Goal: Task Accomplishment & Management: Manage account settings

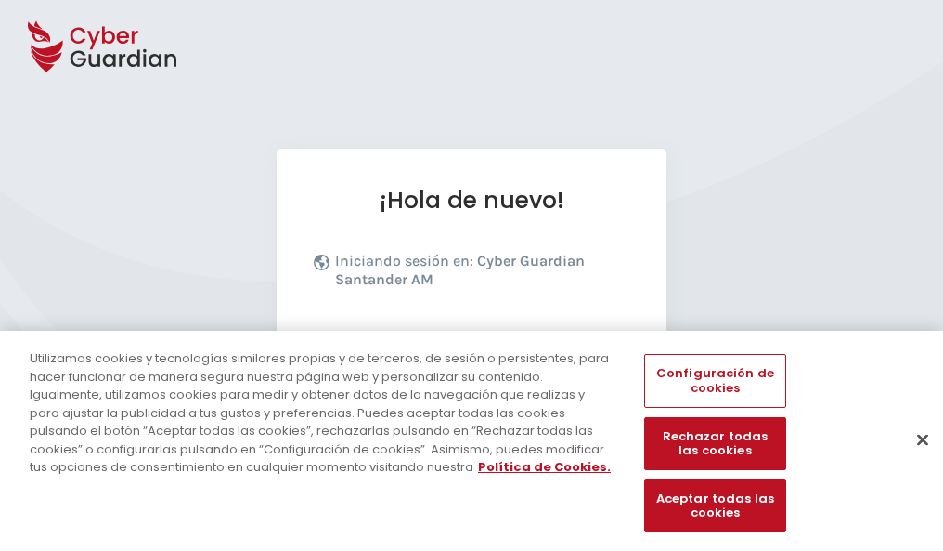
scroll to position [227, 0]
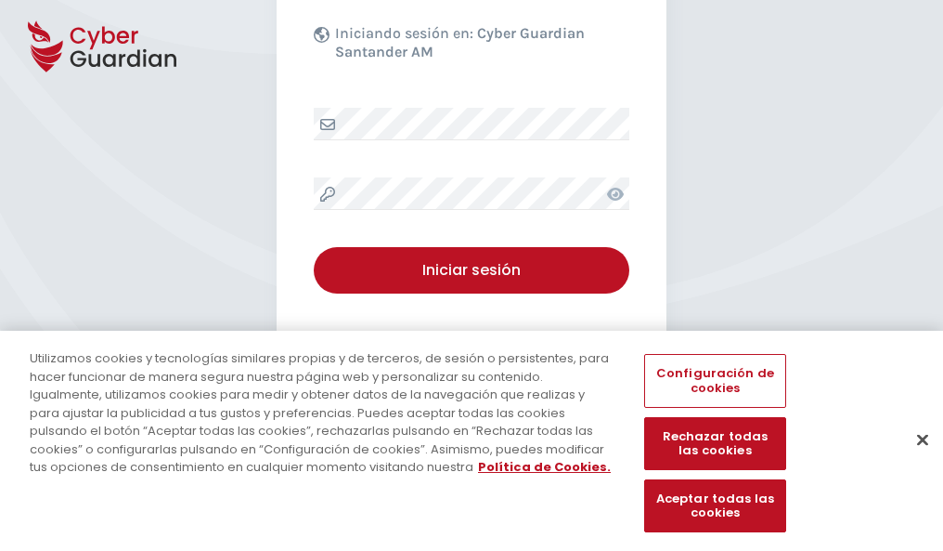
click at [914, 459] on button "Cerrar" at bounding box center [922, 439] width 41 height 41
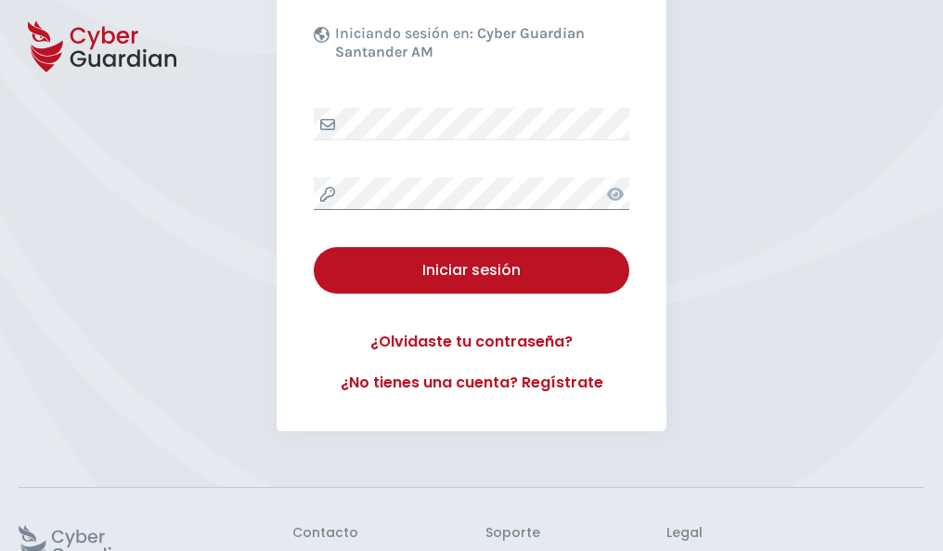
scroll to position [361, 0]
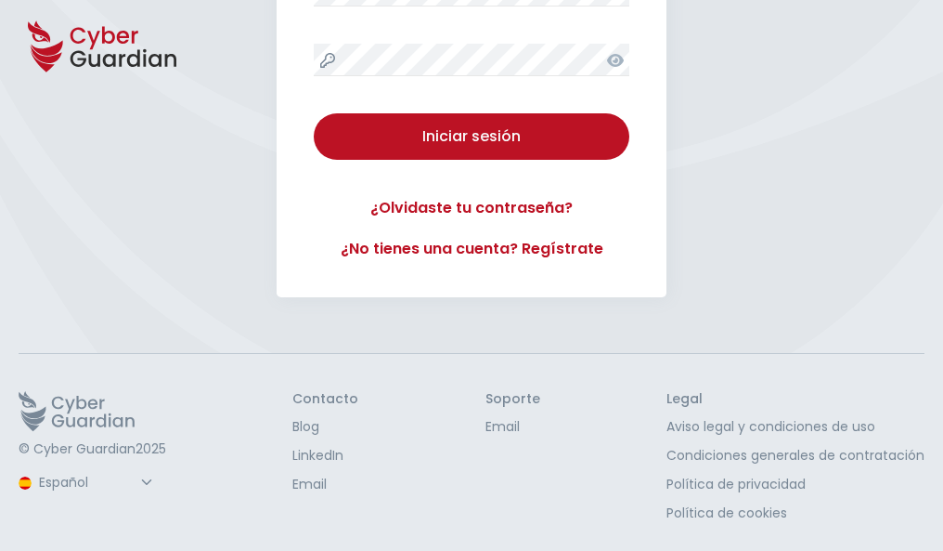
click at [314, 113] on button "Iniciar sesión" at bounding box center [472, 136] width 316 height 46
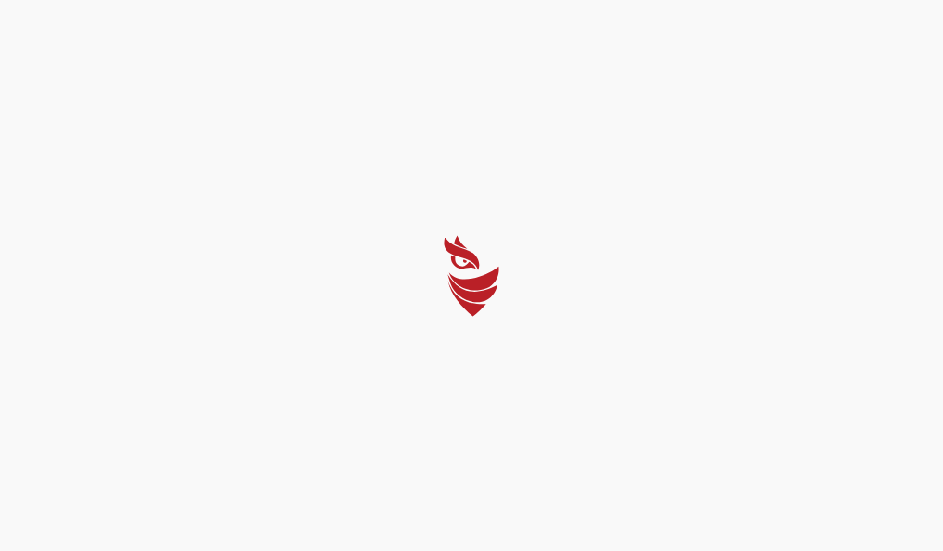
scroll to position [0, 0]
select select "Português (BR)"
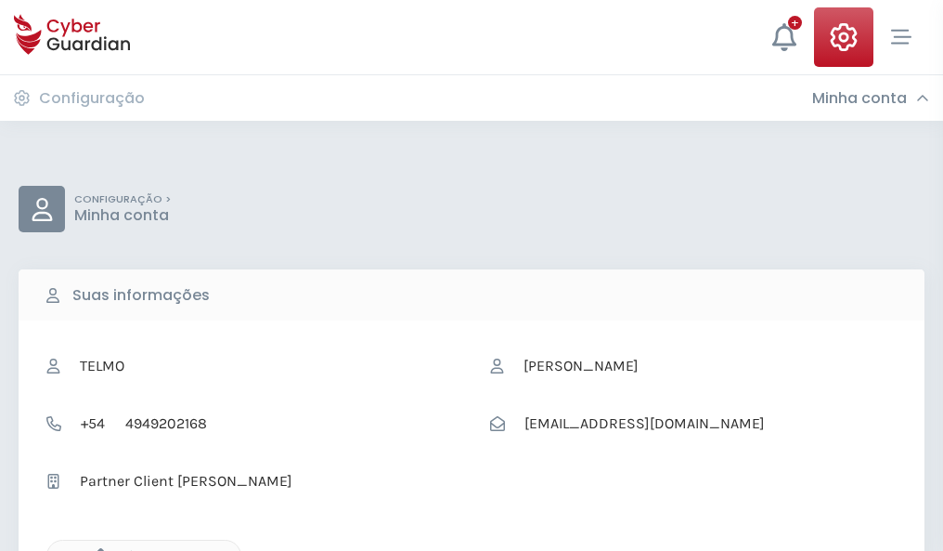
click at [96, 549] on icon "button" at bounding box center [96, 556] width 16 height 16
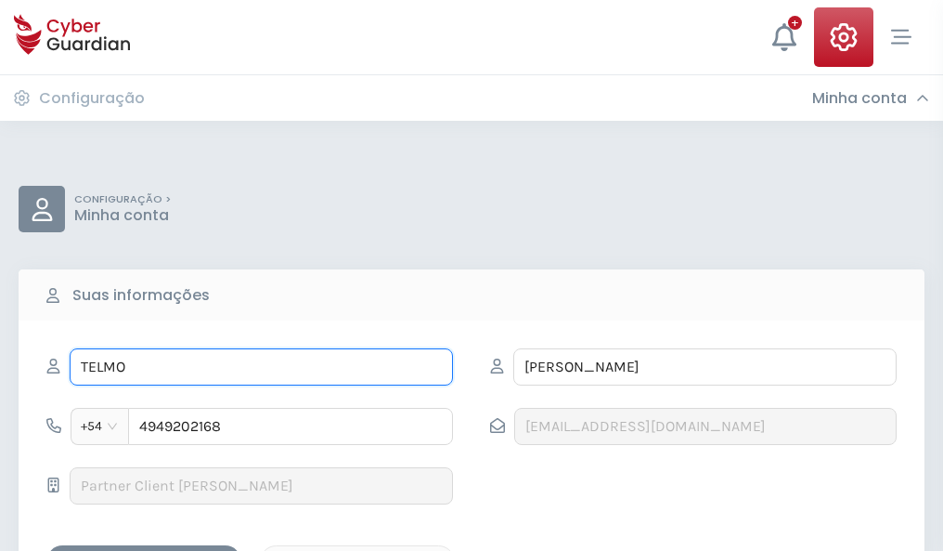
click at [261, 367] on input "TELMO" at bounding box center [261, 366] width 383 height 37
type input "T"
type input "Yéssica"
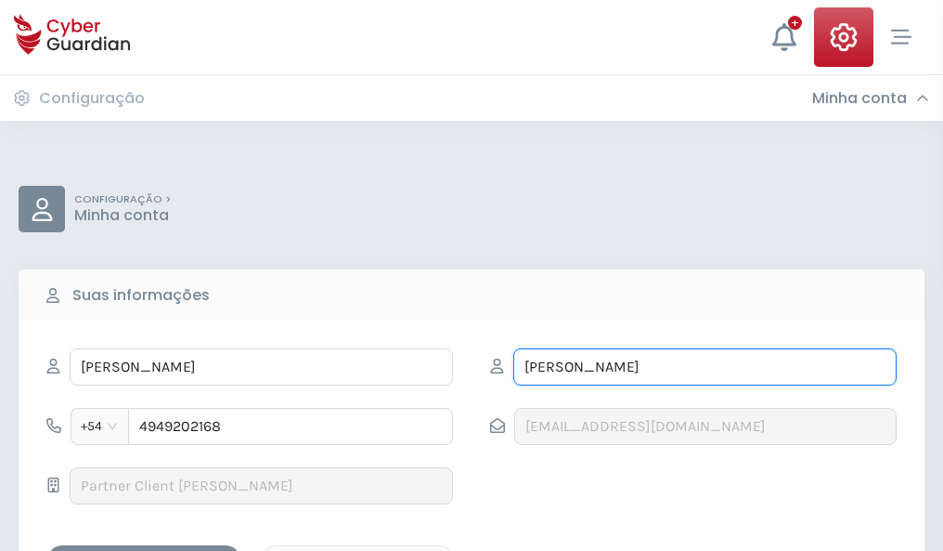
click at [705, 367] on input "SALAS" at bounding box center [704, 366] width 383 height 37
type input "S"
type input "Campos"
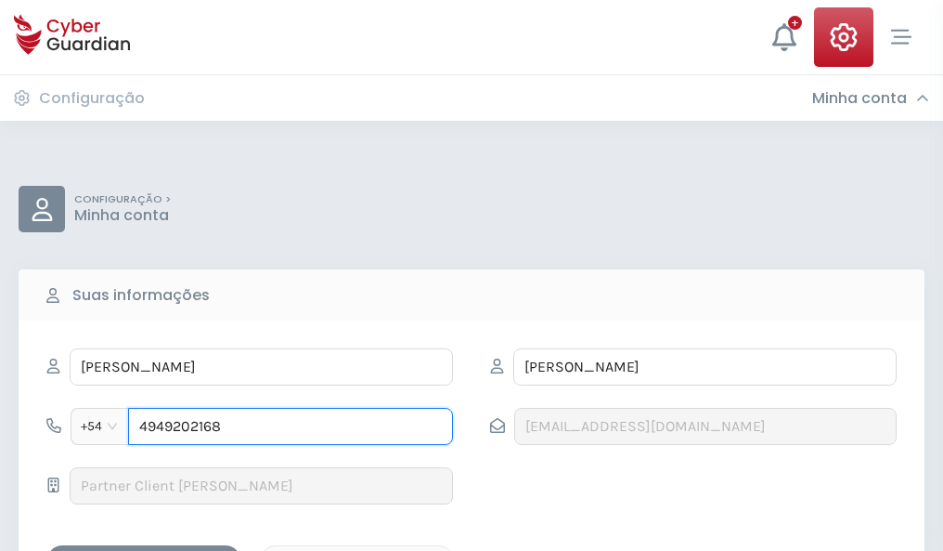
click at [291, 426] on input "4949202168" at bounding box center [290, 426] width 325 height 37
type input "4"
type input "4871559748"
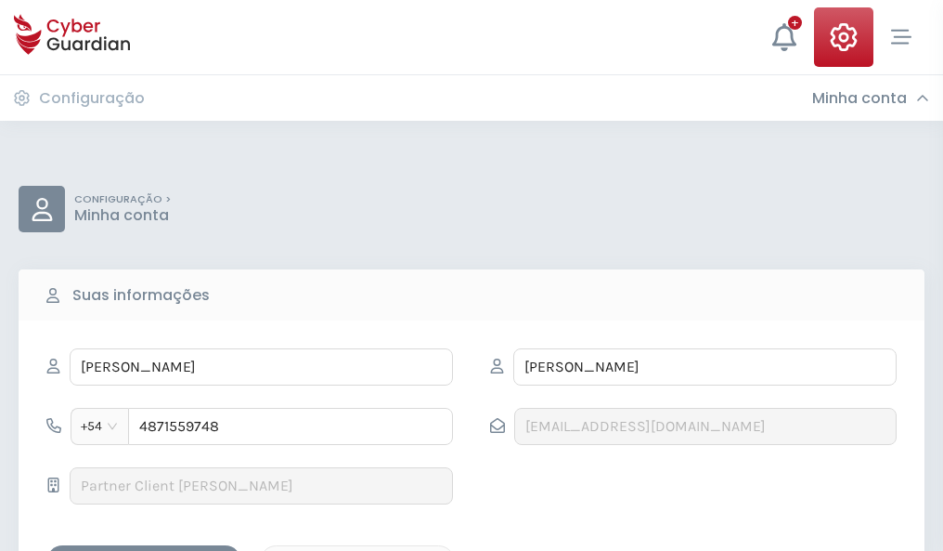
click at [144, 550] on div "Salvar alterações" at bounding box center [143, 561] width 167 height 23
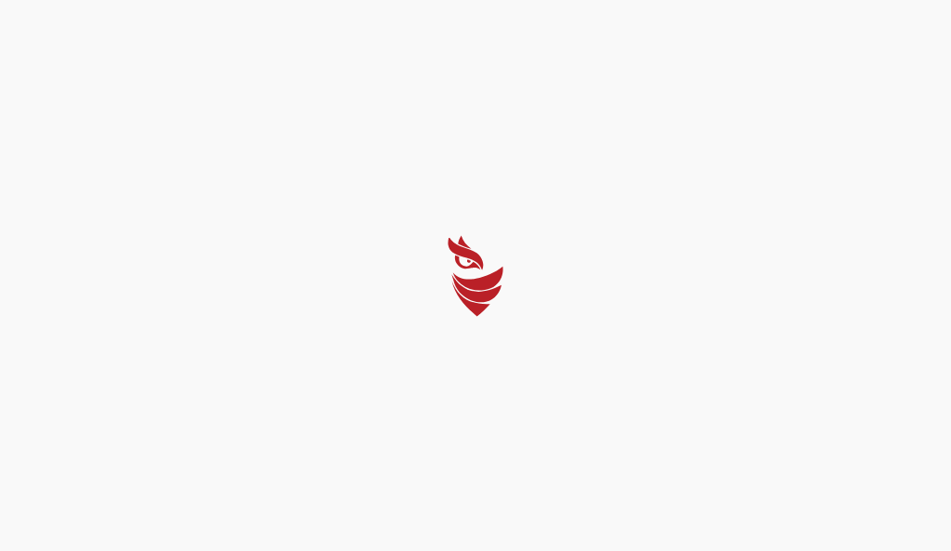
select select "Português (BR)"
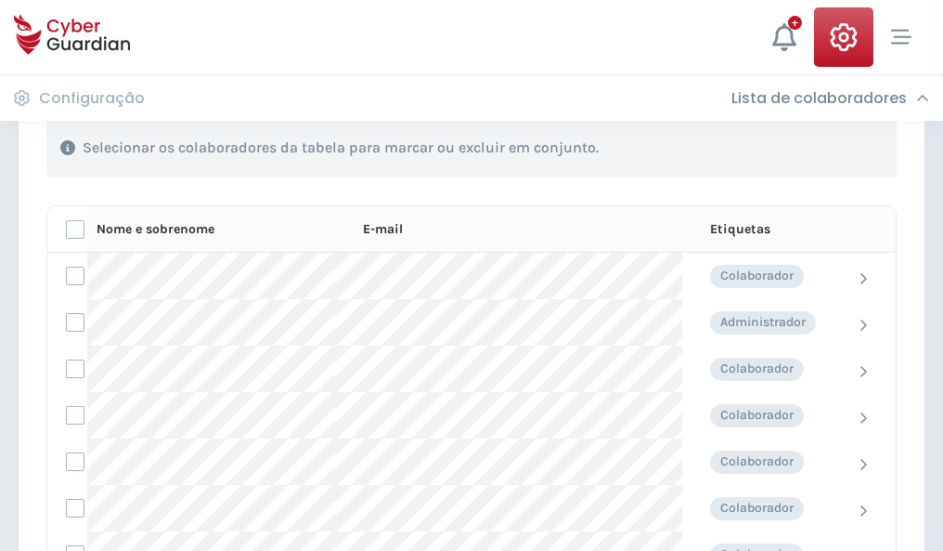
scroll to position [795, 0]
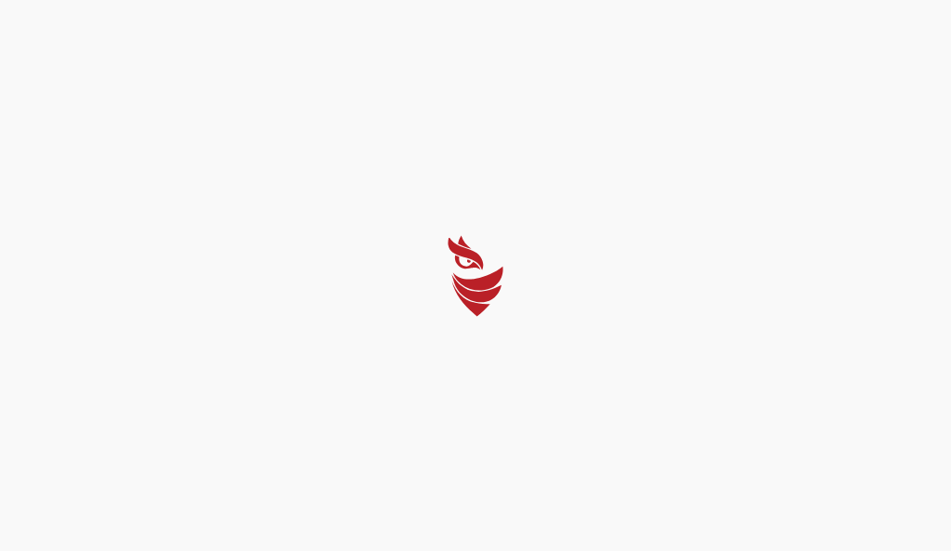
select select "Português (BR)"
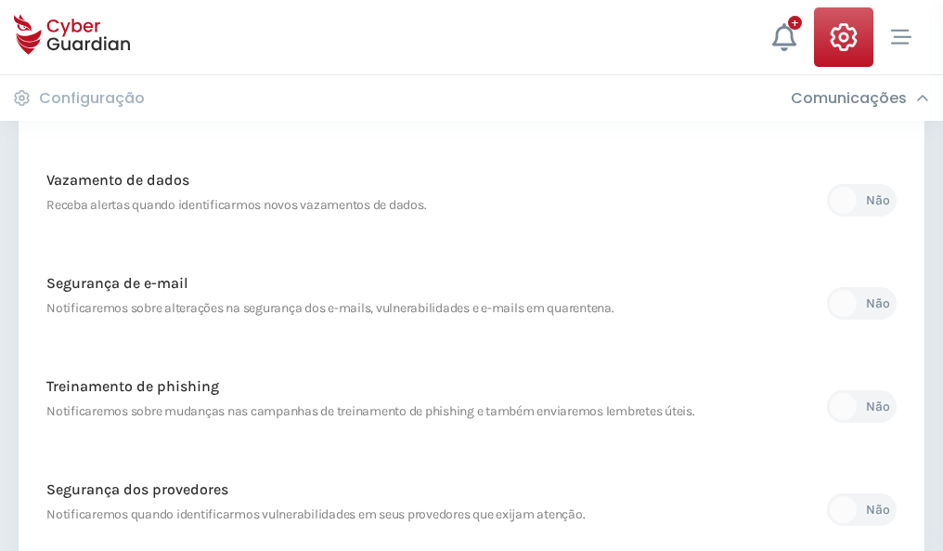
scroll to position [978, 0]
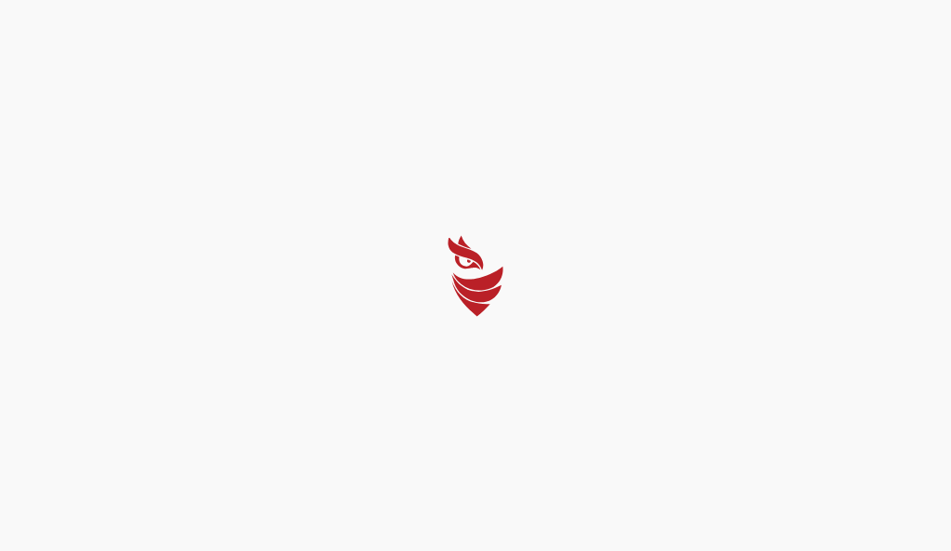
select select "Português (BR)"
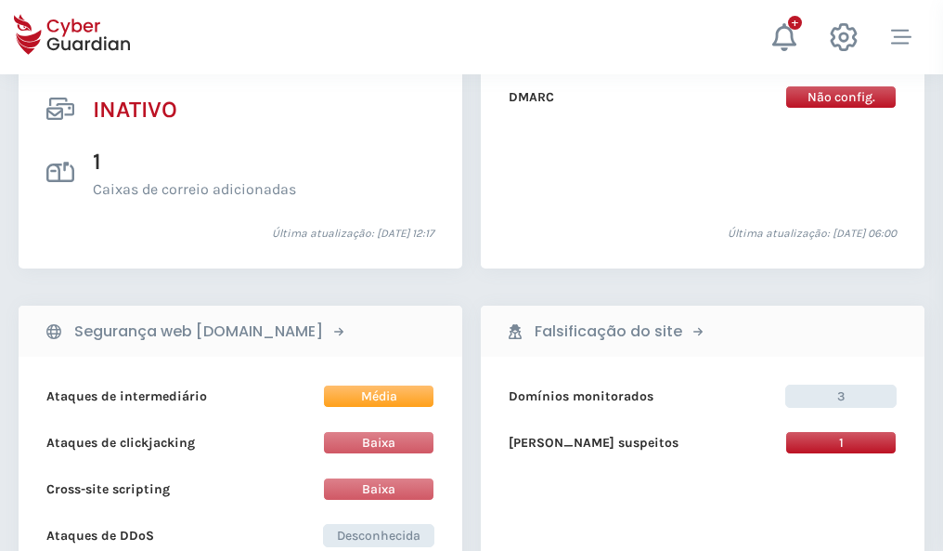
scroll to position [1840, 0]
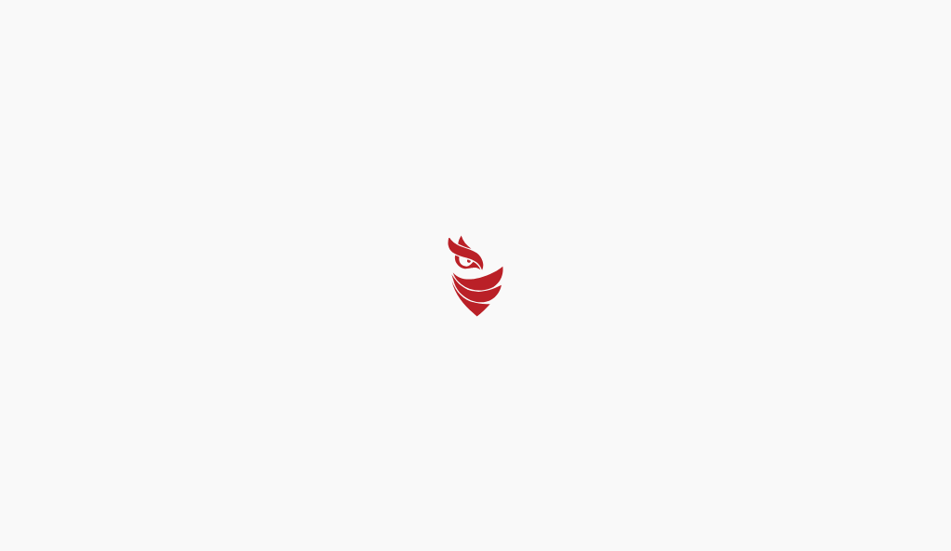
select select "Português (BR)"
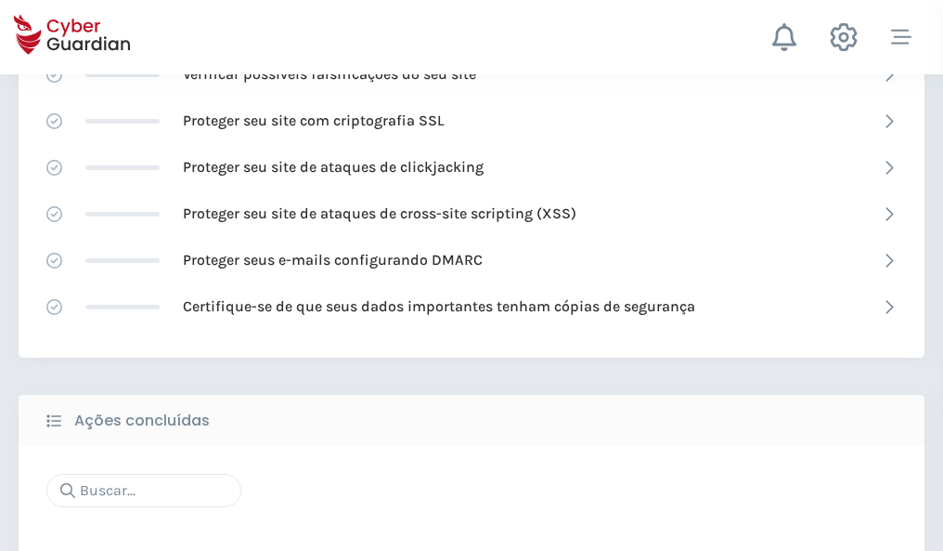
scroll to position [1237, 0]
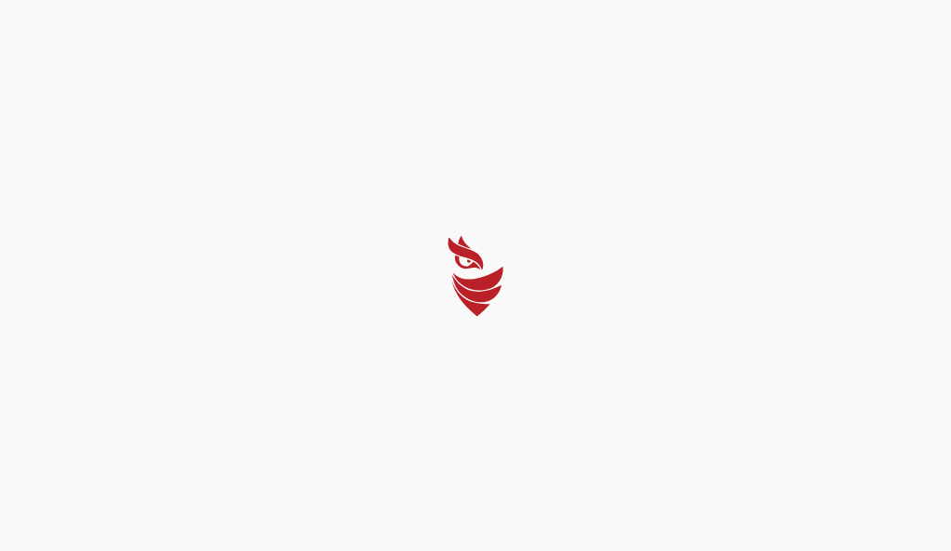
select select "Português (BR)"
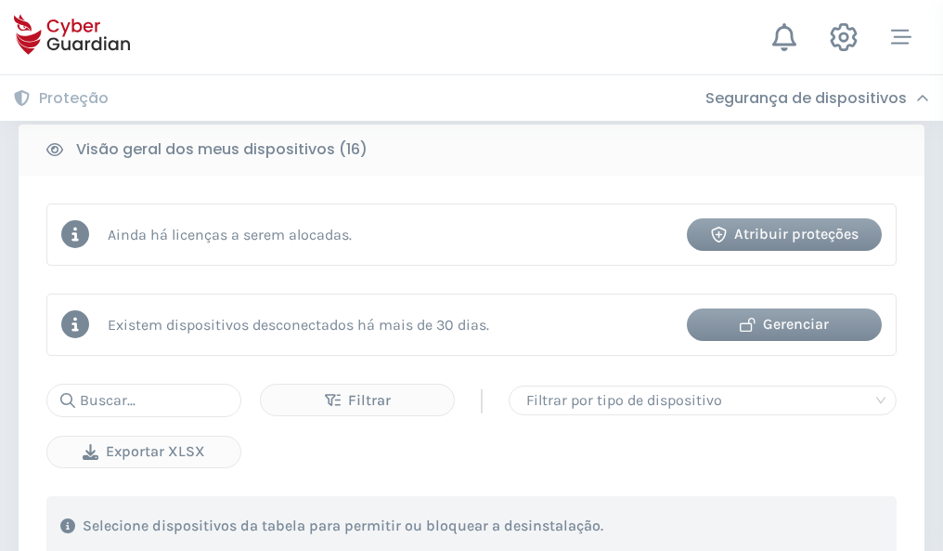
scroll to position [1731, 0]
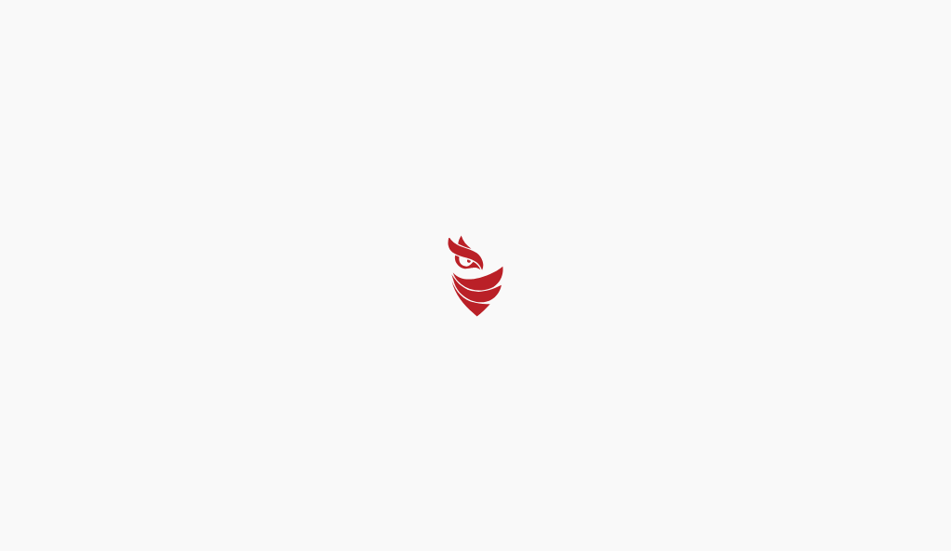
select select "Português (BR)"
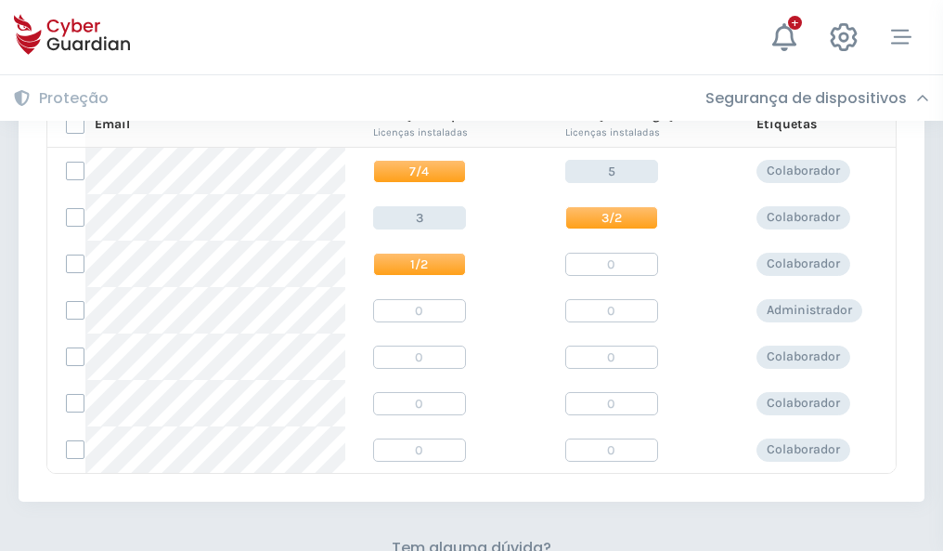
scroll to position [797, 0]
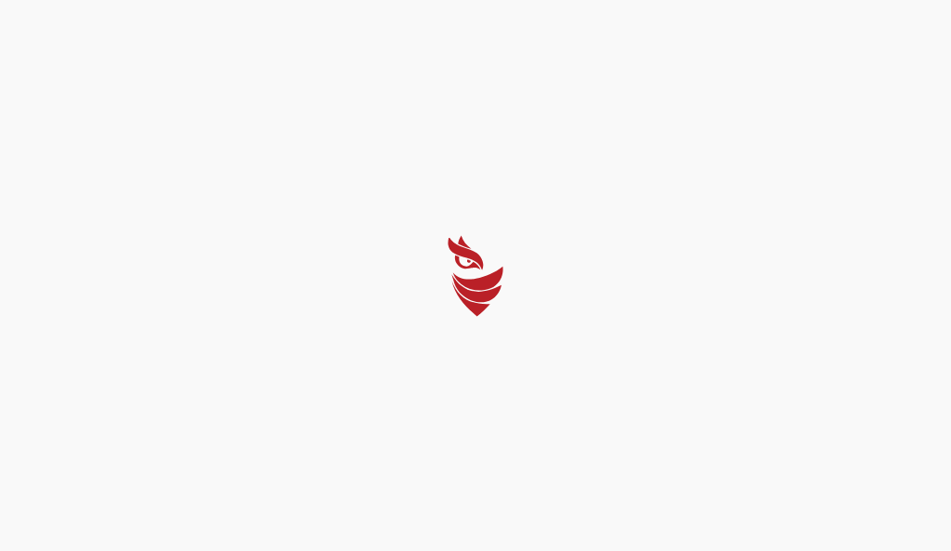
select select "Português (BR)"
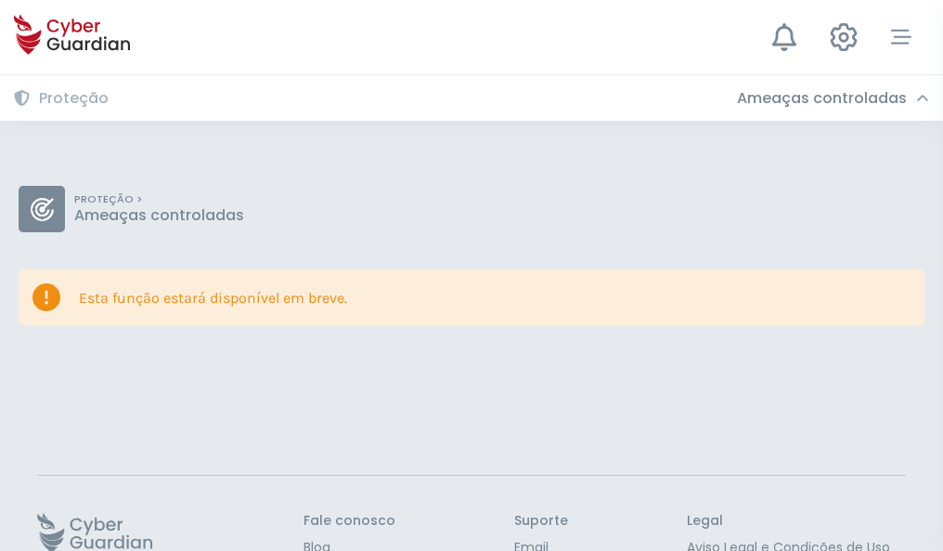
scroll to position [121, 0]
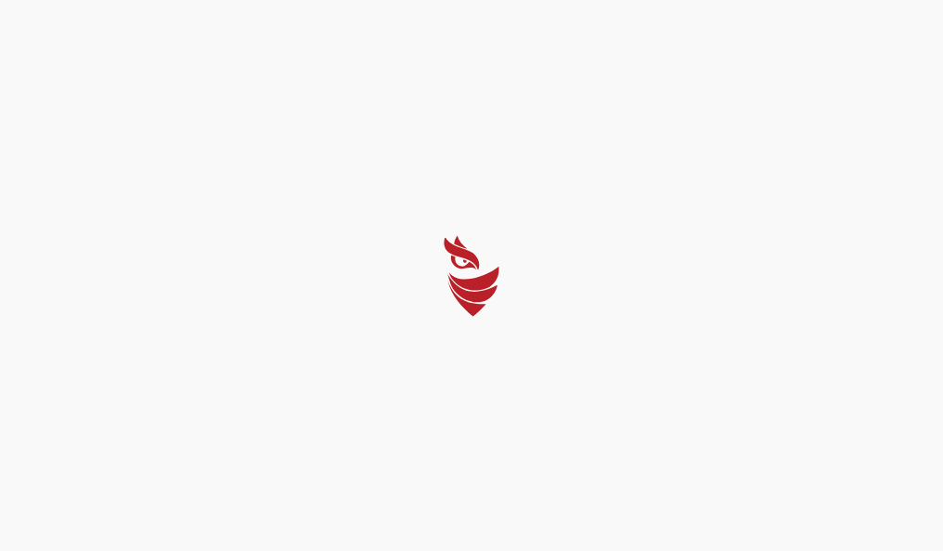
select select "Português (BR)"
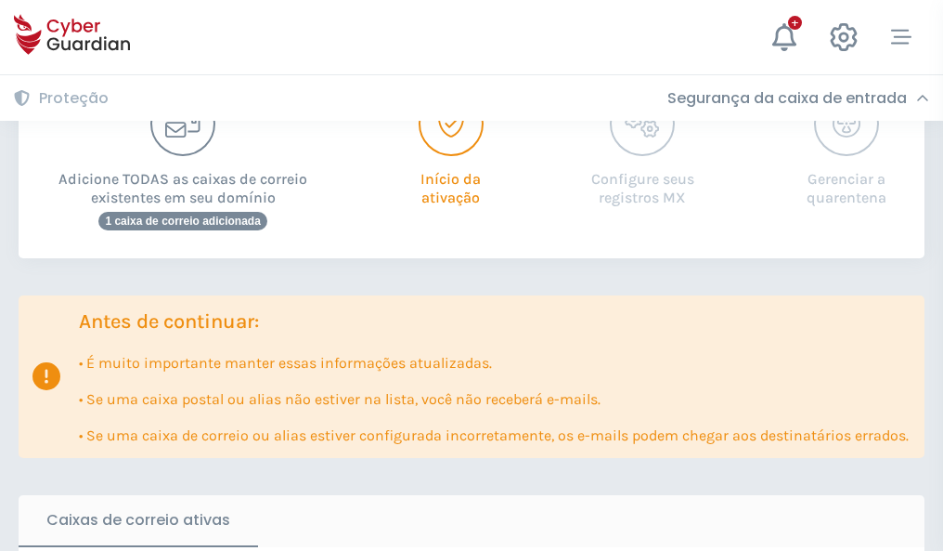
scroll to position [1133, 0]
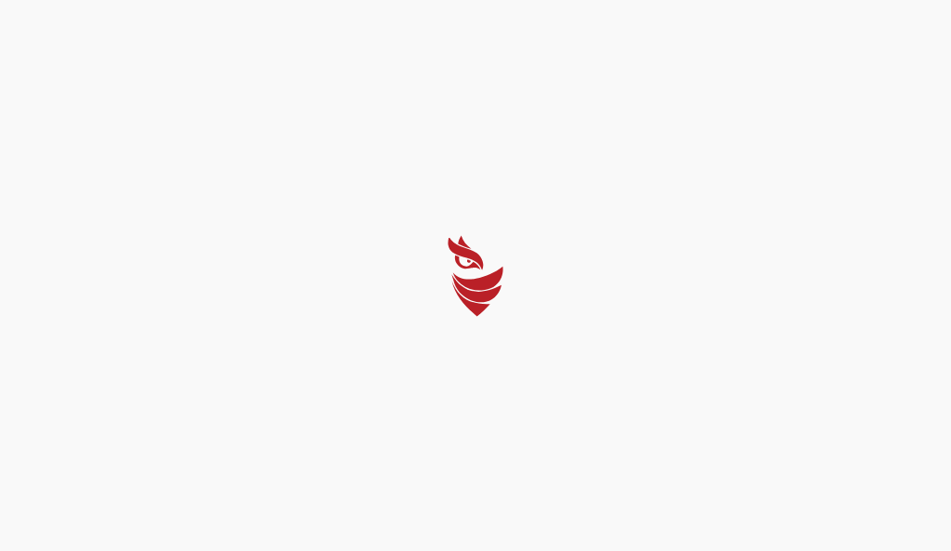
select select "Português (BR)"
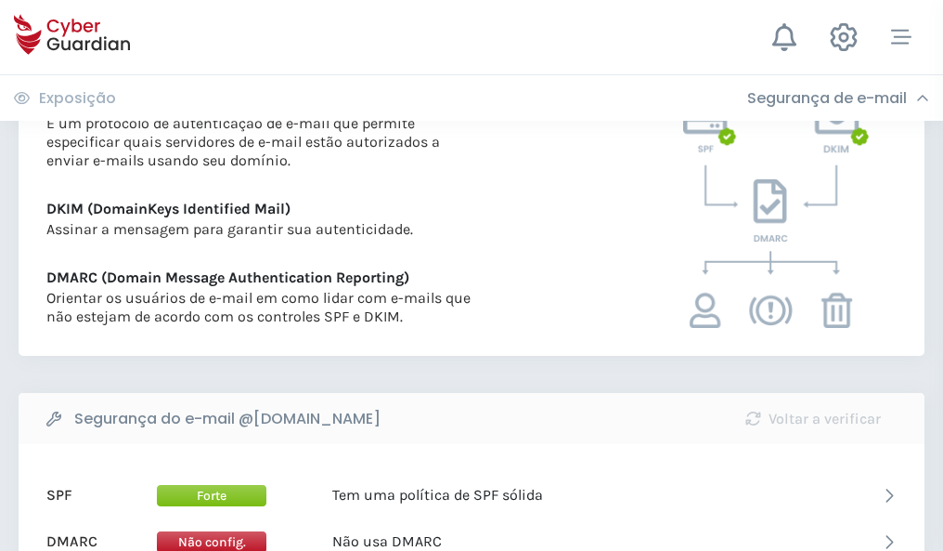
scroll to position [1002, 0]
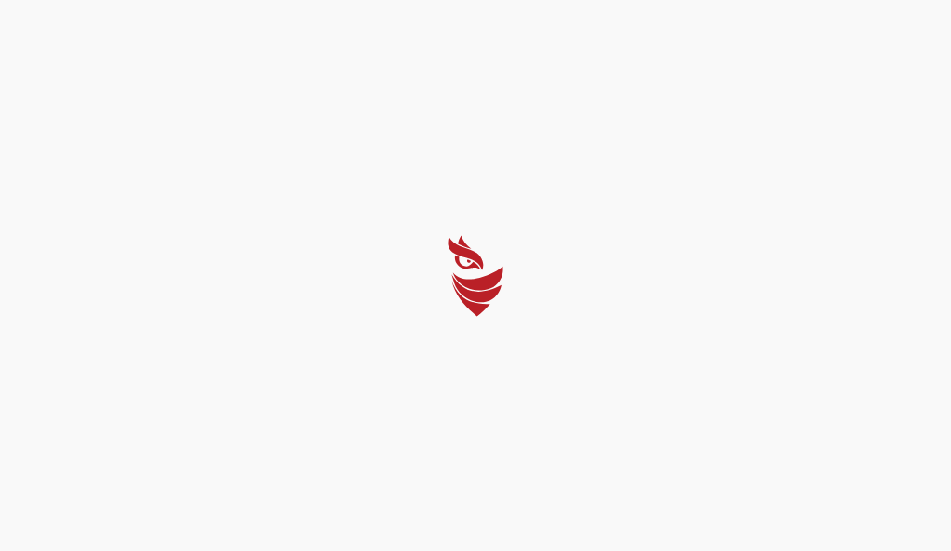
select select "Português (BR)"
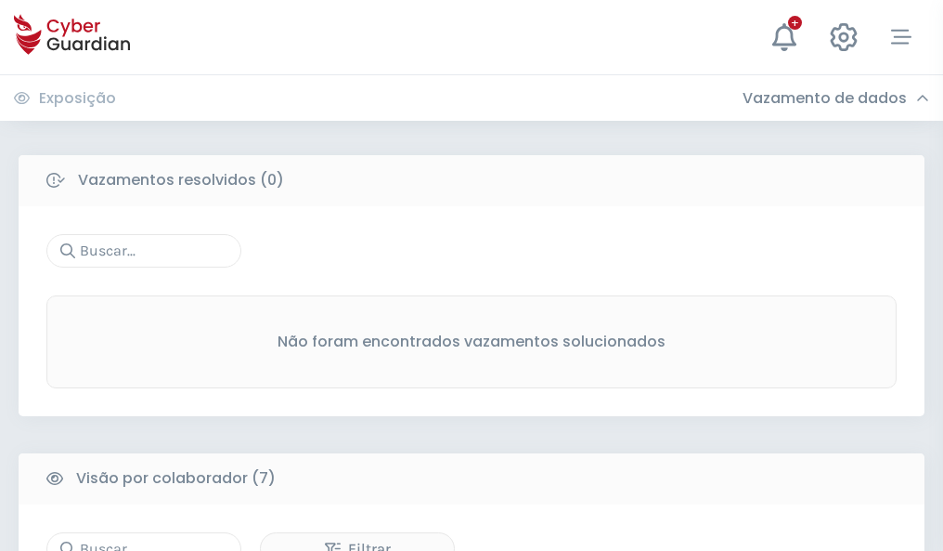
scroll to position [1536, 0]
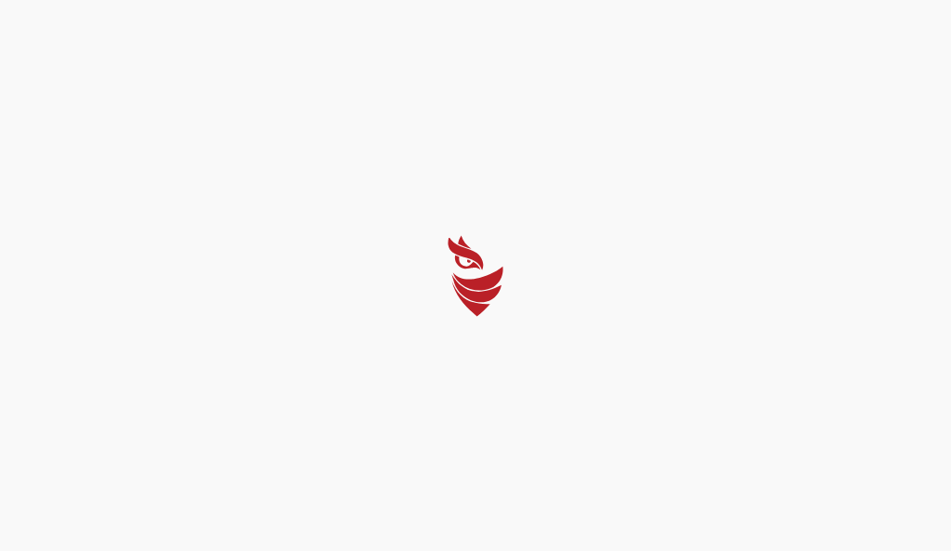
select select "Português (BR)"
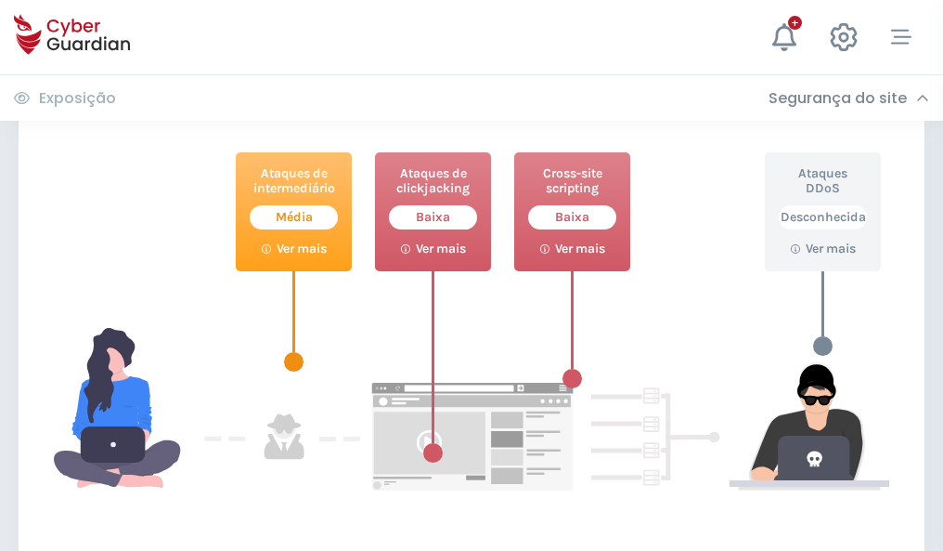
scroll to position [1011, 0]
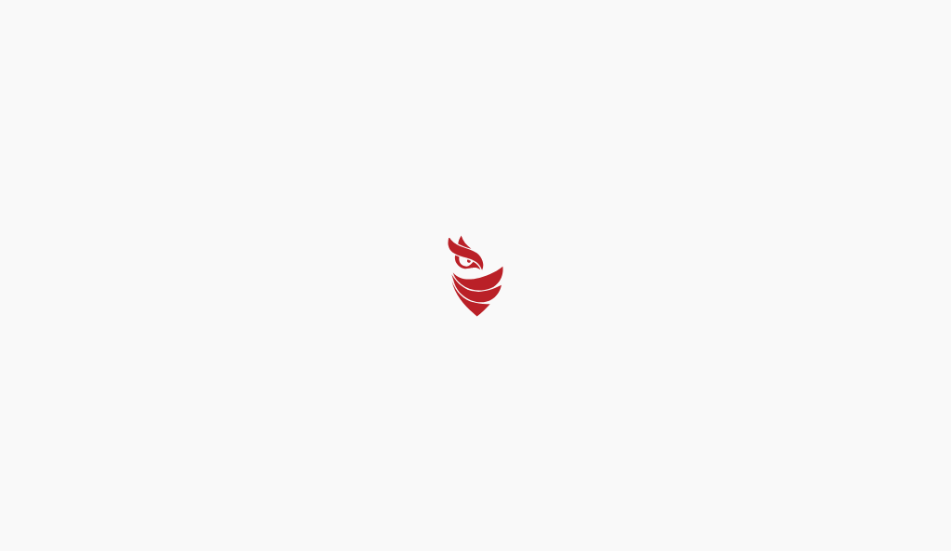
select select "Português (BR)"
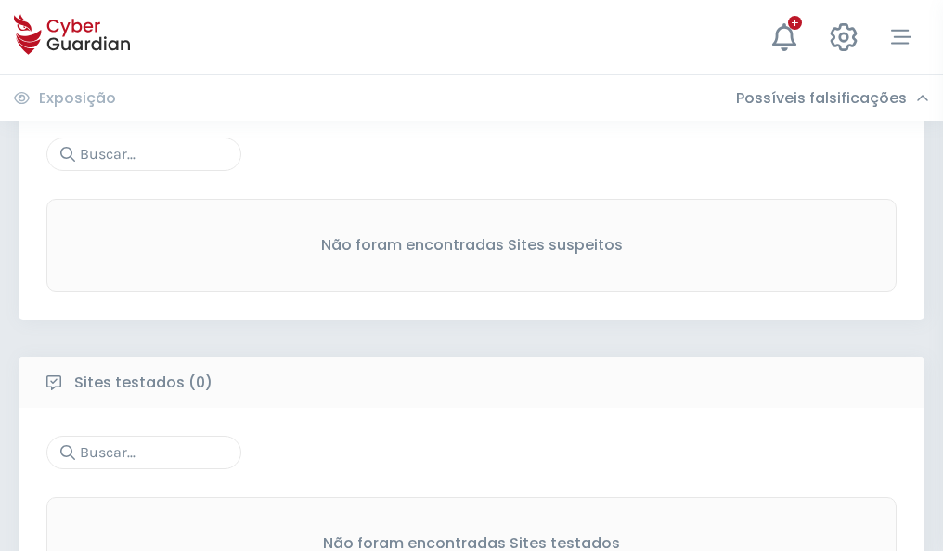
scroll to position [971, 0]
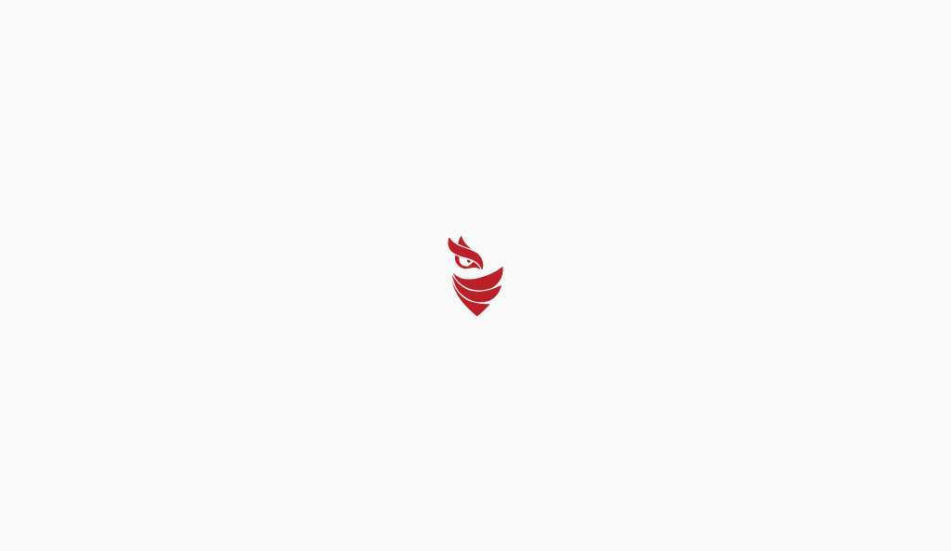
select select "Português (BR)"
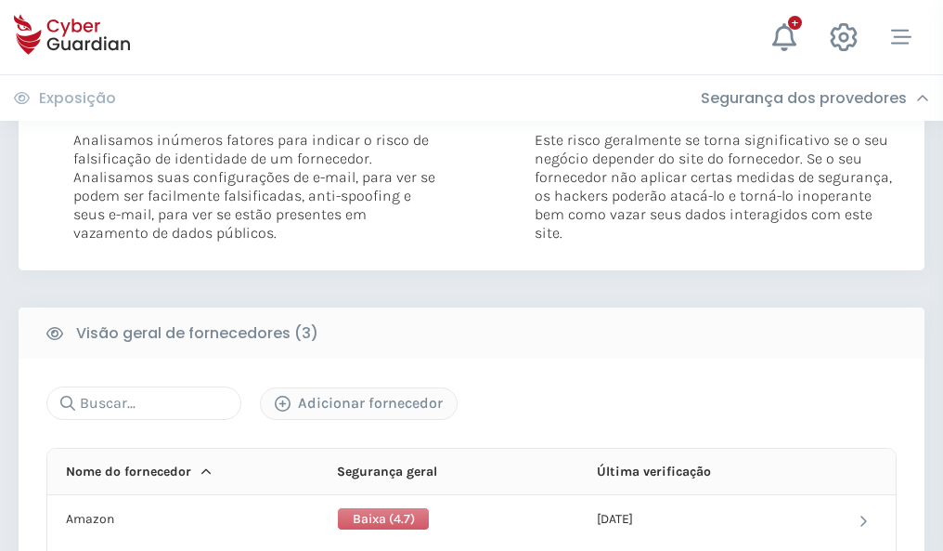
scroll to position [1039, 0]
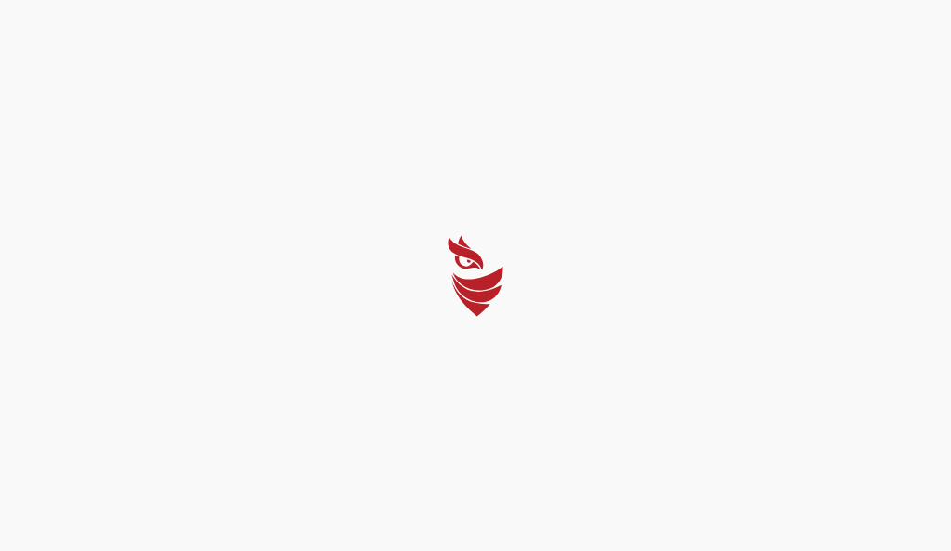
select select "Português (BR)"
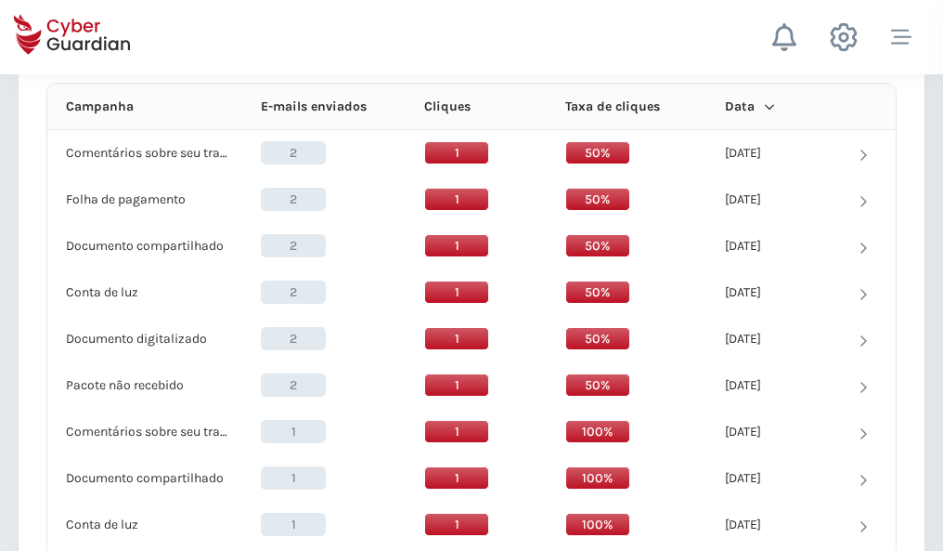
scroll to position [1665, 0]
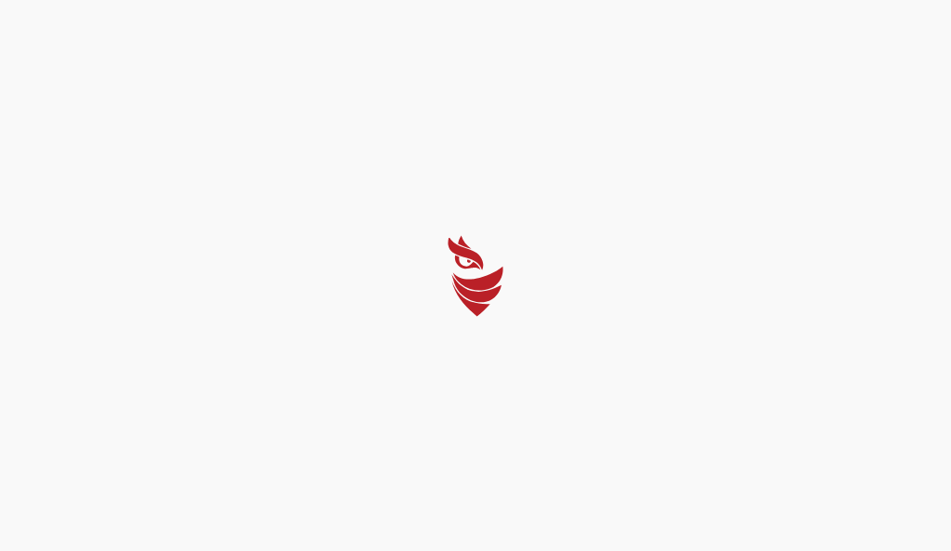
select select "Português (BR)"
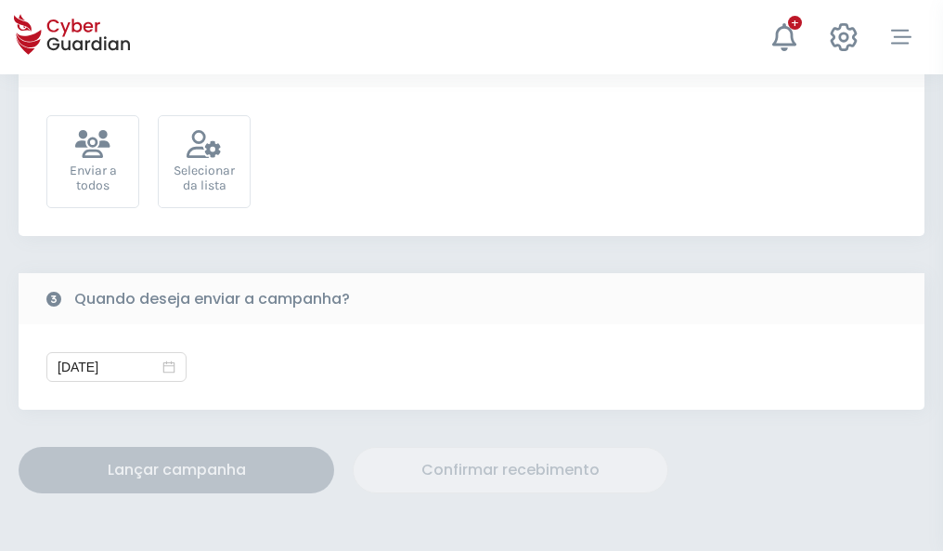
scroll to position [680, 0]
